Goal: Use online tool/utility: Utilize a website feature to perform a specific function

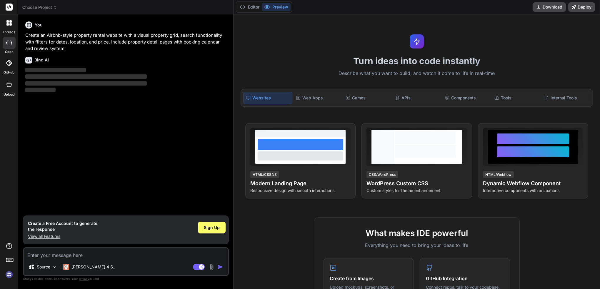
type textarea "x"
drag, startPoint x: 202, startPoint y: 208, endPoint x: 198, endPoint y: 215, distance: 7.5
click at [204, 208] on div "You Create an Airbnb-style property rental website with a visual property grid,…" at bounding box center [126, 117] width 205 height 196
click at [80, 41] on p "Create an Airbnb-style property rental website with a visual property grid, sea…" at bounding box center [126, 42] width 202 height 20
click at [79, 40] on p "Create an Airbnb-style property rental website with a visual property grid, sea…" at bounding box center [126, 42] width 202 height 20
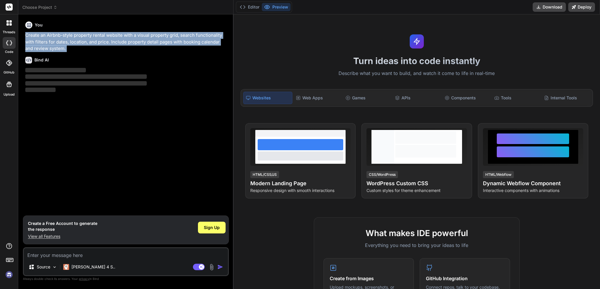
click at [79, 40] on p "Create an Airbnb-style property rental website with a visual property grid, sea…" at bounding box center [126, 42] width 202 height 20
copy div "Create an Airbnb-style property rental website with a visual property grid, sea…"
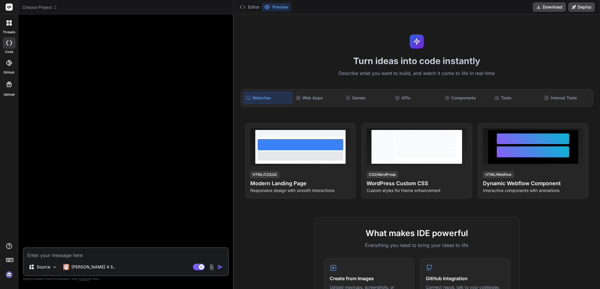
type textarea "x"
type textarea "Create an Airbnb-style property rental website with a visual property grid, sea…"
type textarea "x"
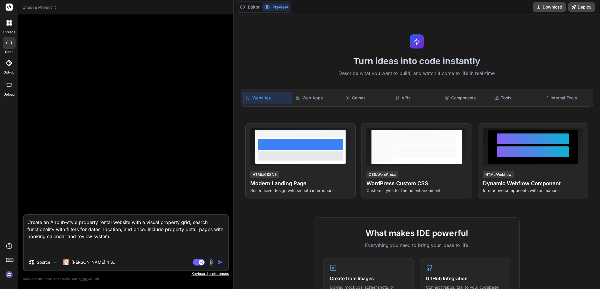
type textarea "Create an Airbnb-style property rental website with a visual property grid, sea…"
drag, startPoint x: 221, startPoint y: 260, endPoint x: 218, endPoint y: 273, distance: 12.8
click at [221, 260] on img "button" at bounding box center [220, 262] width 6 height 6
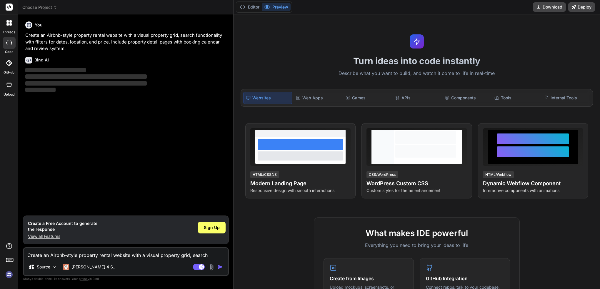
click at [219, 222] on div "Sign Up" at bounding box center [212, 230] width 28 height 19
click at [218, 231] on div "Sign Up" at bounding box center [212, 228] width 28 height 12
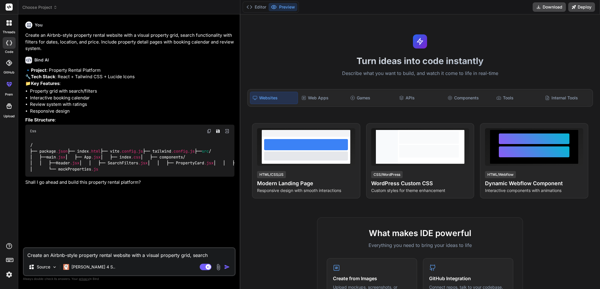
type textarea "x"
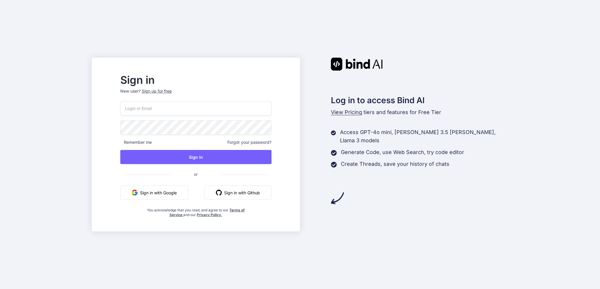
click at [179, 195] on button "Sign in with Google" at bounding box center [154, 193] width 68 height 14
